Goal: Transaction & Acquisition: Subscribe to service/newsletter

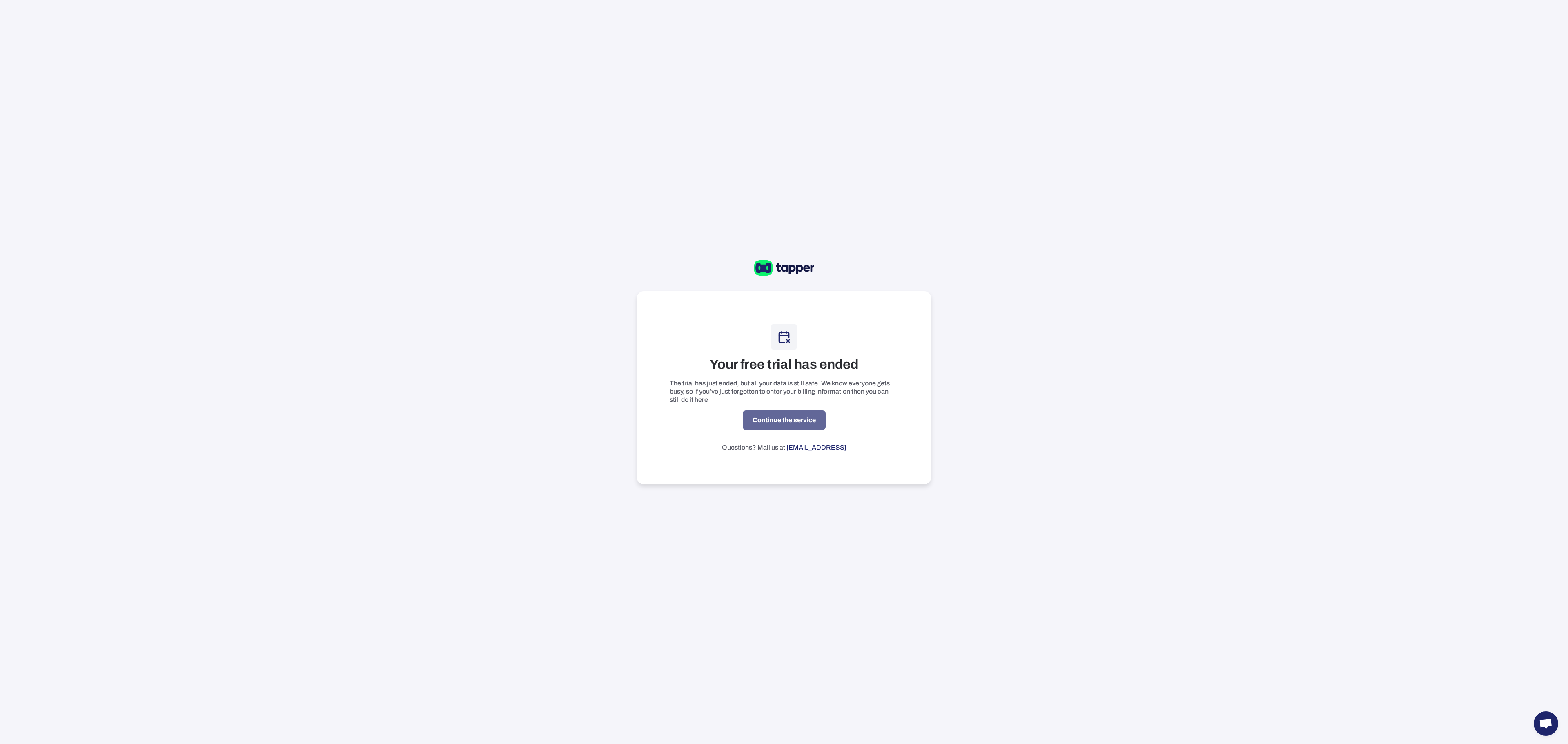
click at [763, 418] on link "Continue the service" at bounding box center [784, 420] width 83 height 19
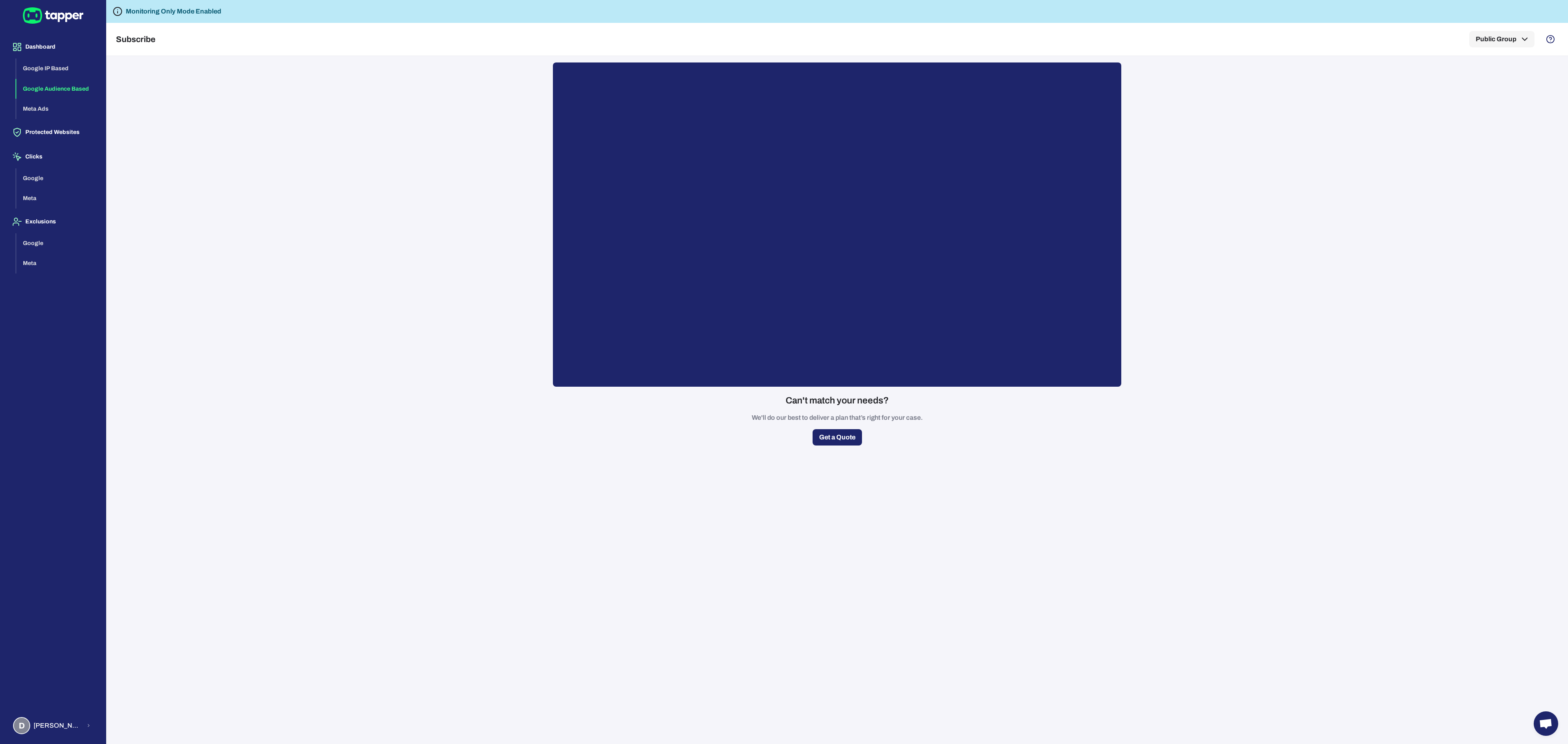
click at [57, 83] on button "Google Audience Based" at bounding box center [58, 89] width 83 height 21
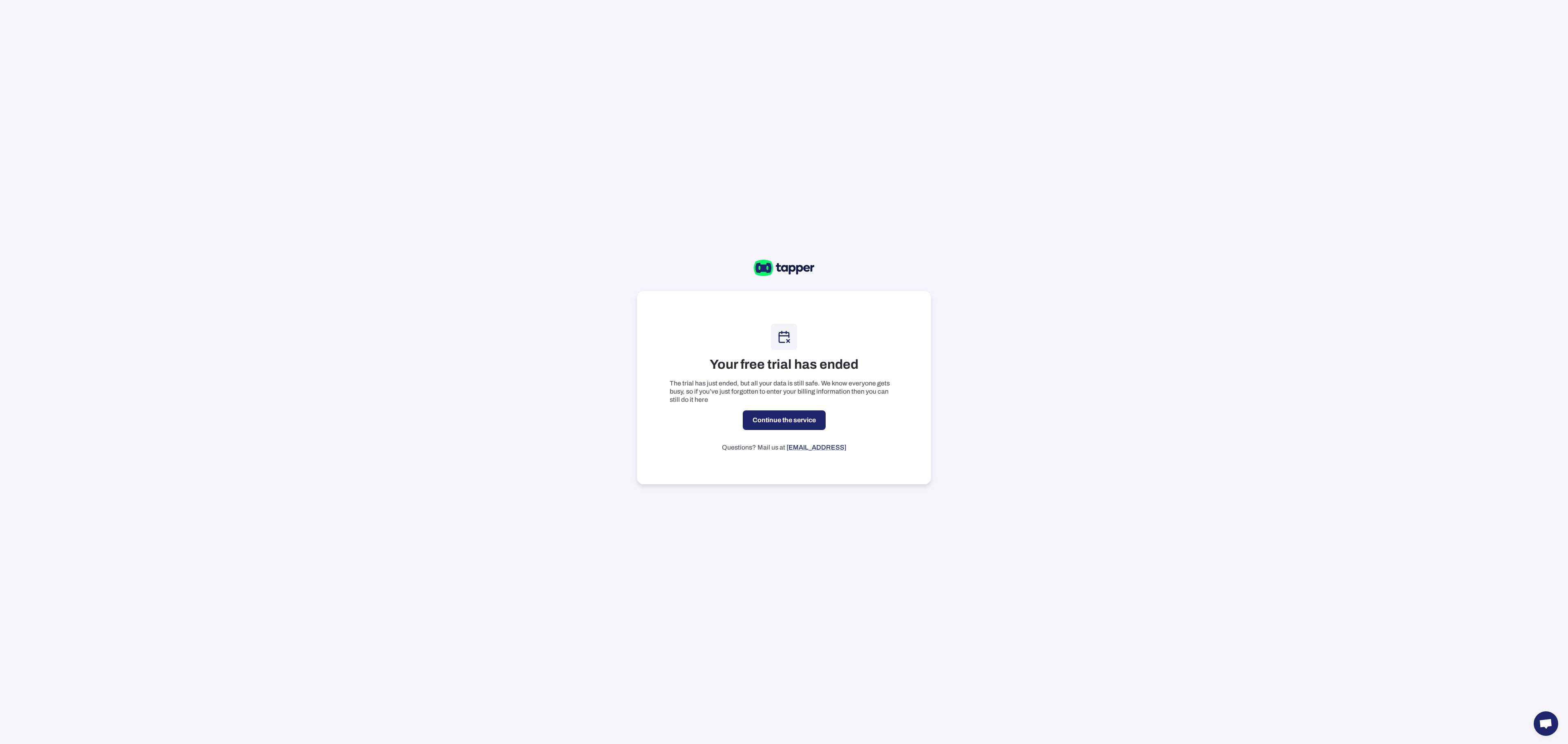
click at [792, 414] on link "Continue the service" at bounding box center [784, 420] width 83 height 19
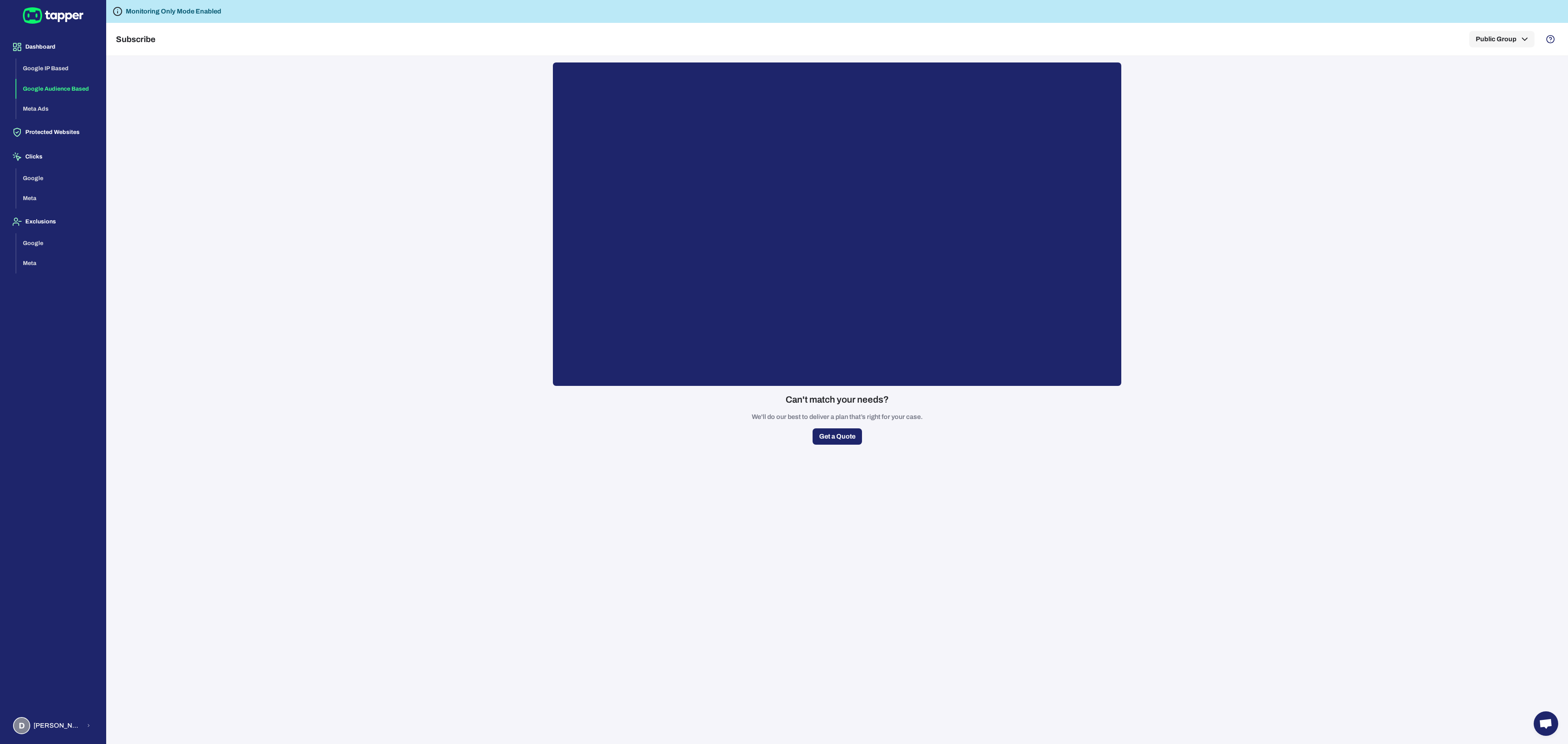
click at [72, 89] on button "Google Audience Based" at bounding box center [58, 89] width 83 height 21
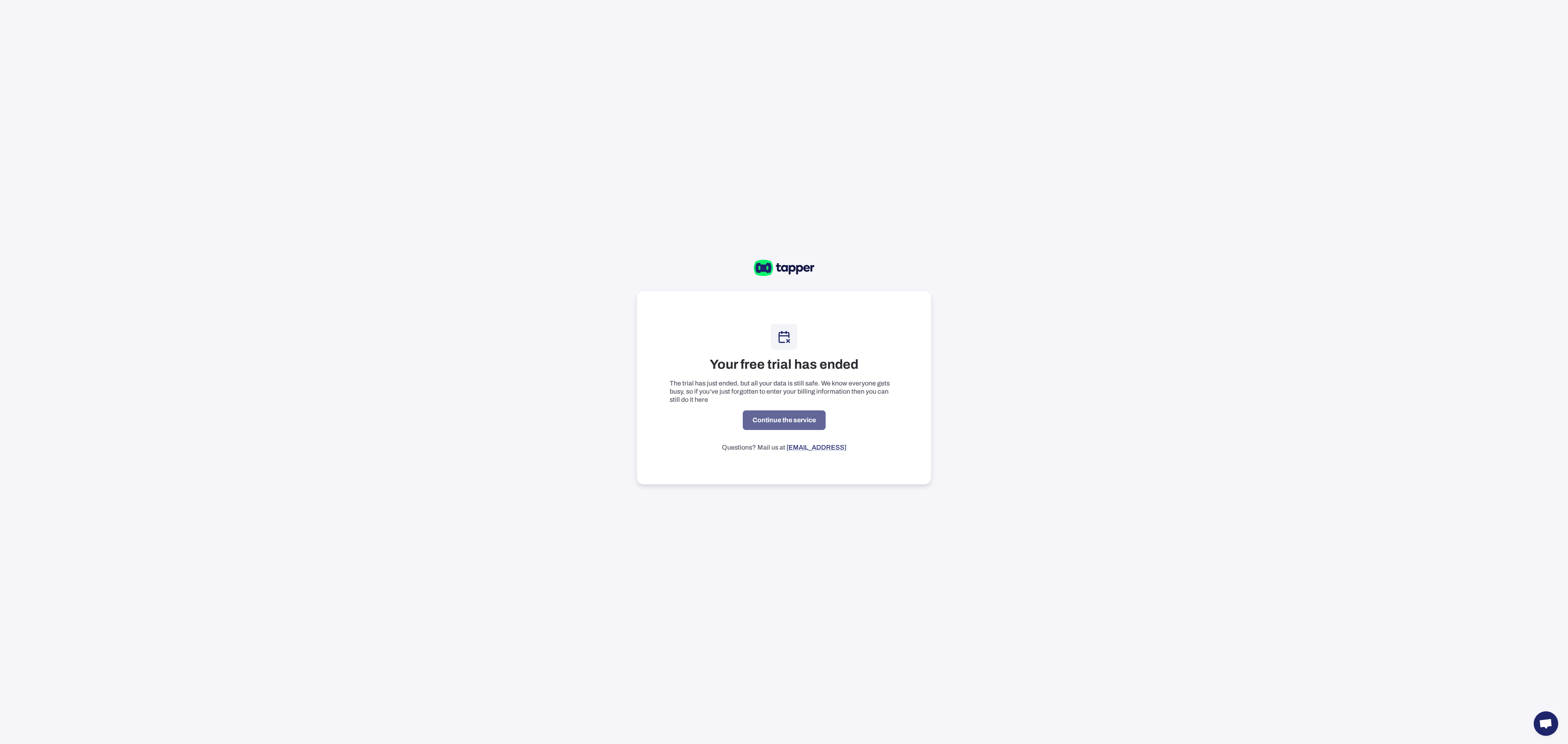
click at [779, 414] on link "Continue the service" at bounding box center [784, 420] width 83 height 19
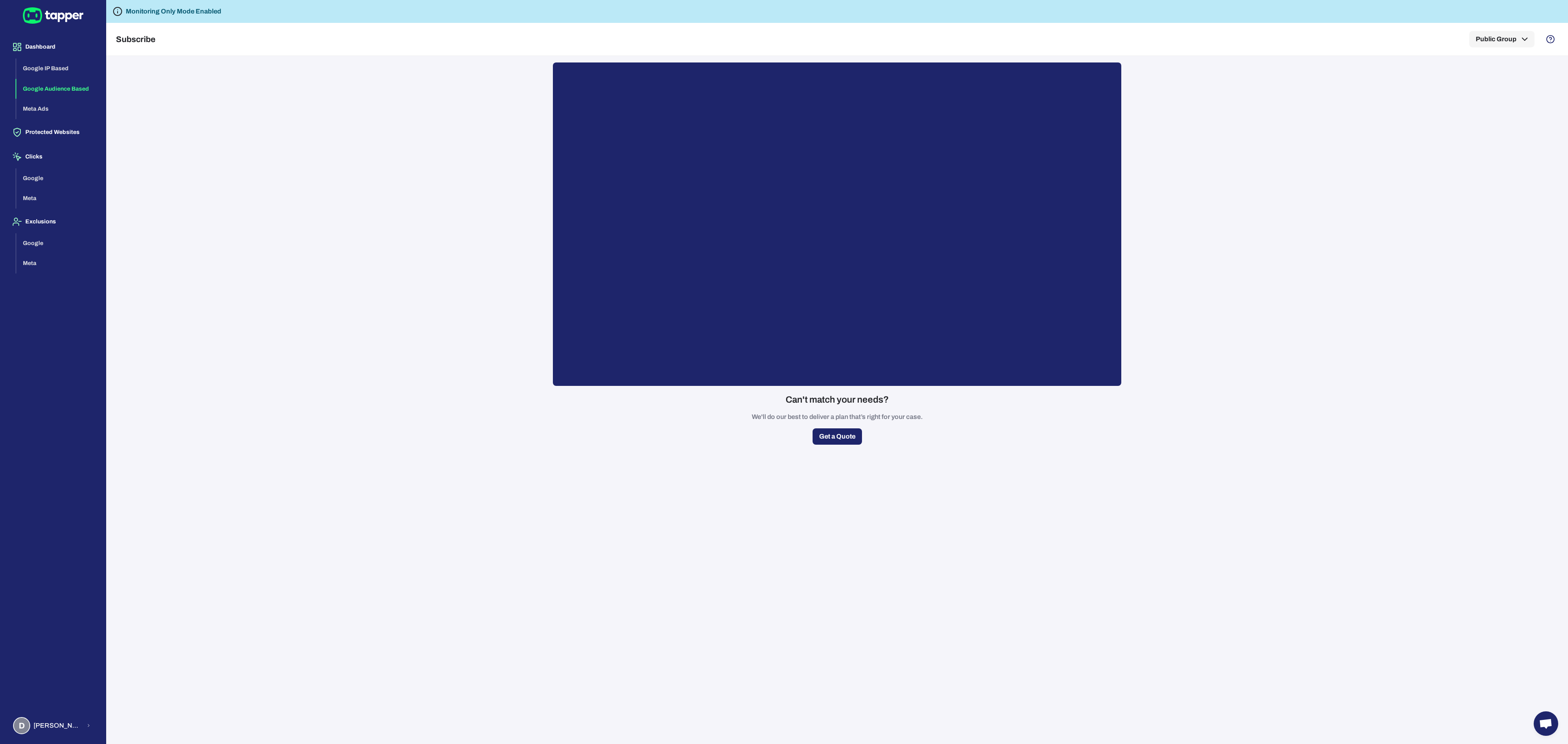
click at [58, 86] on button "Google Audience Based" at bounding box center [58, 89] width 83 height 21
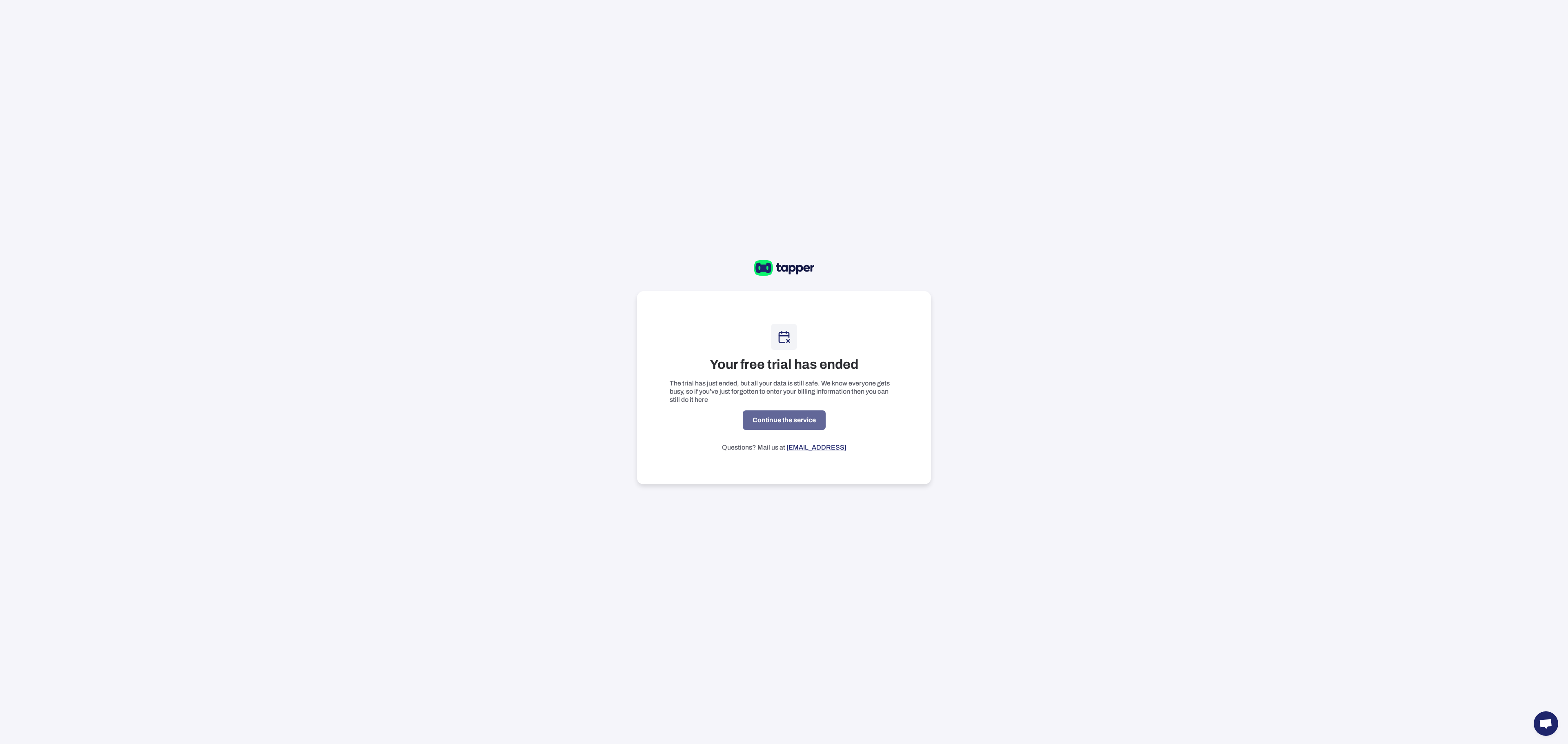
click at [785, 416] on link "Continue the service" at bounding box center [784, 420] width 83 height 19
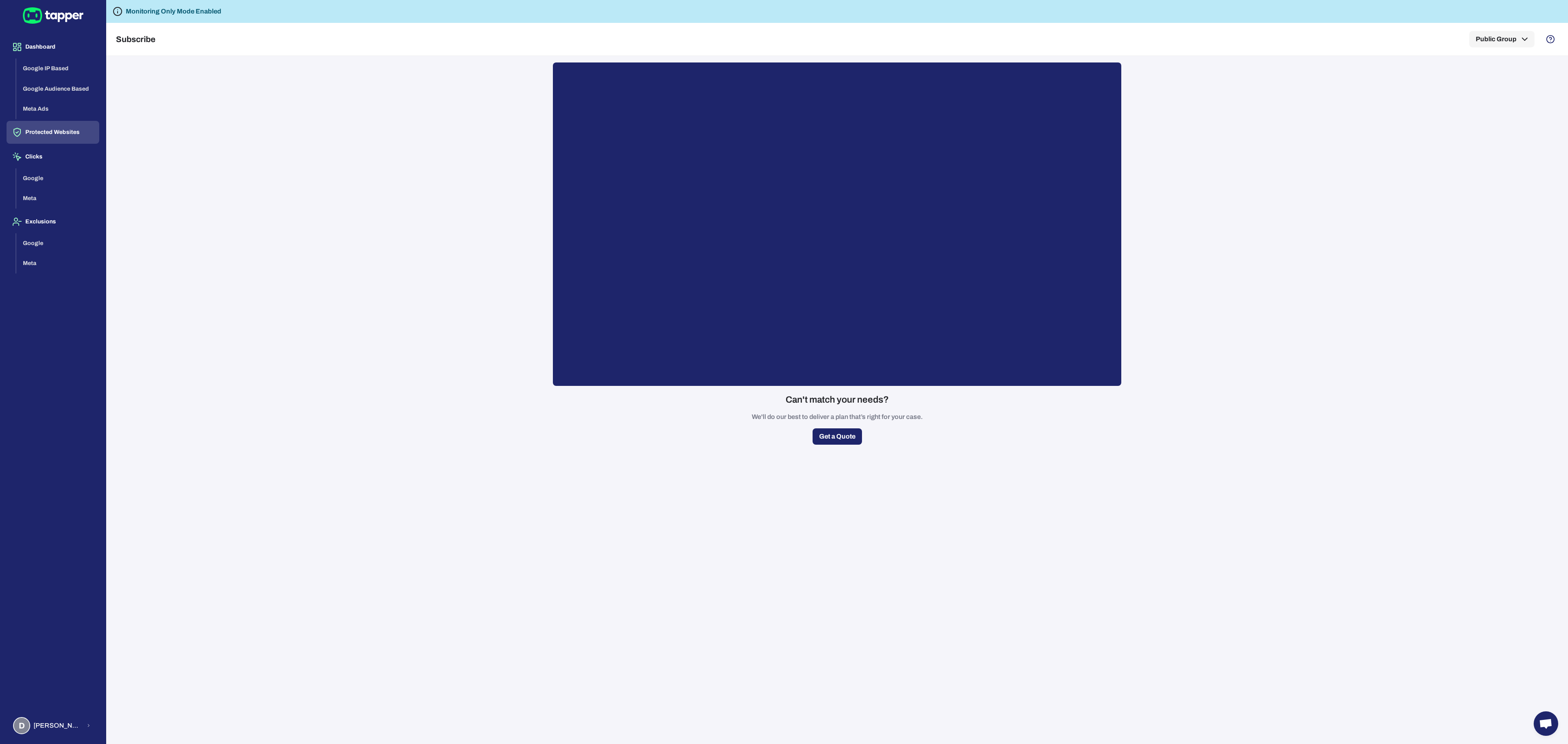
click at [51, 132] on button "Protected Websites" at bounding box center [53, 133] width 93 height 23
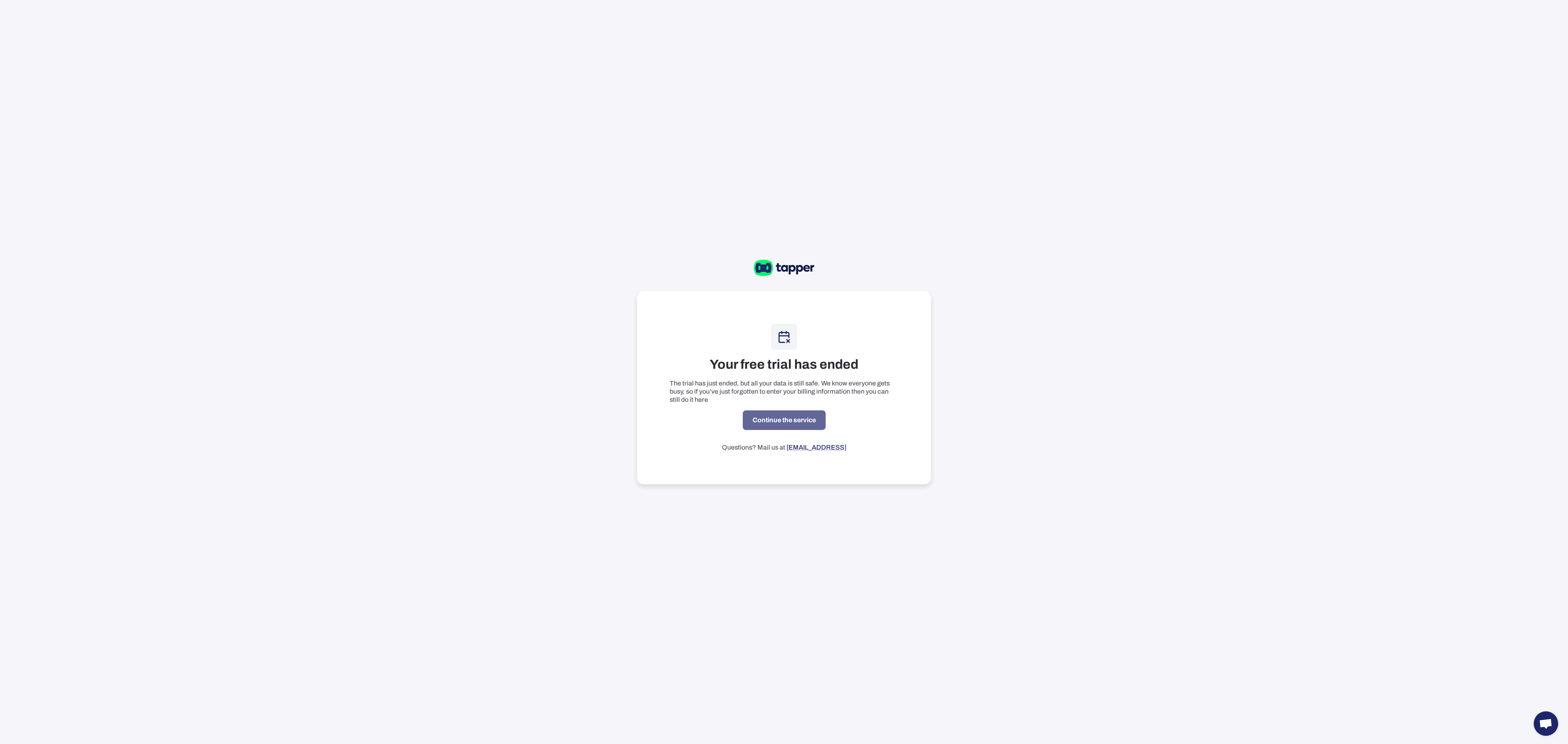
click at [787, 414] on link "Continue the service" at bounding box center [784, 420] width 83 height 19
